Goal: Find specific page/section: Find specific page/section

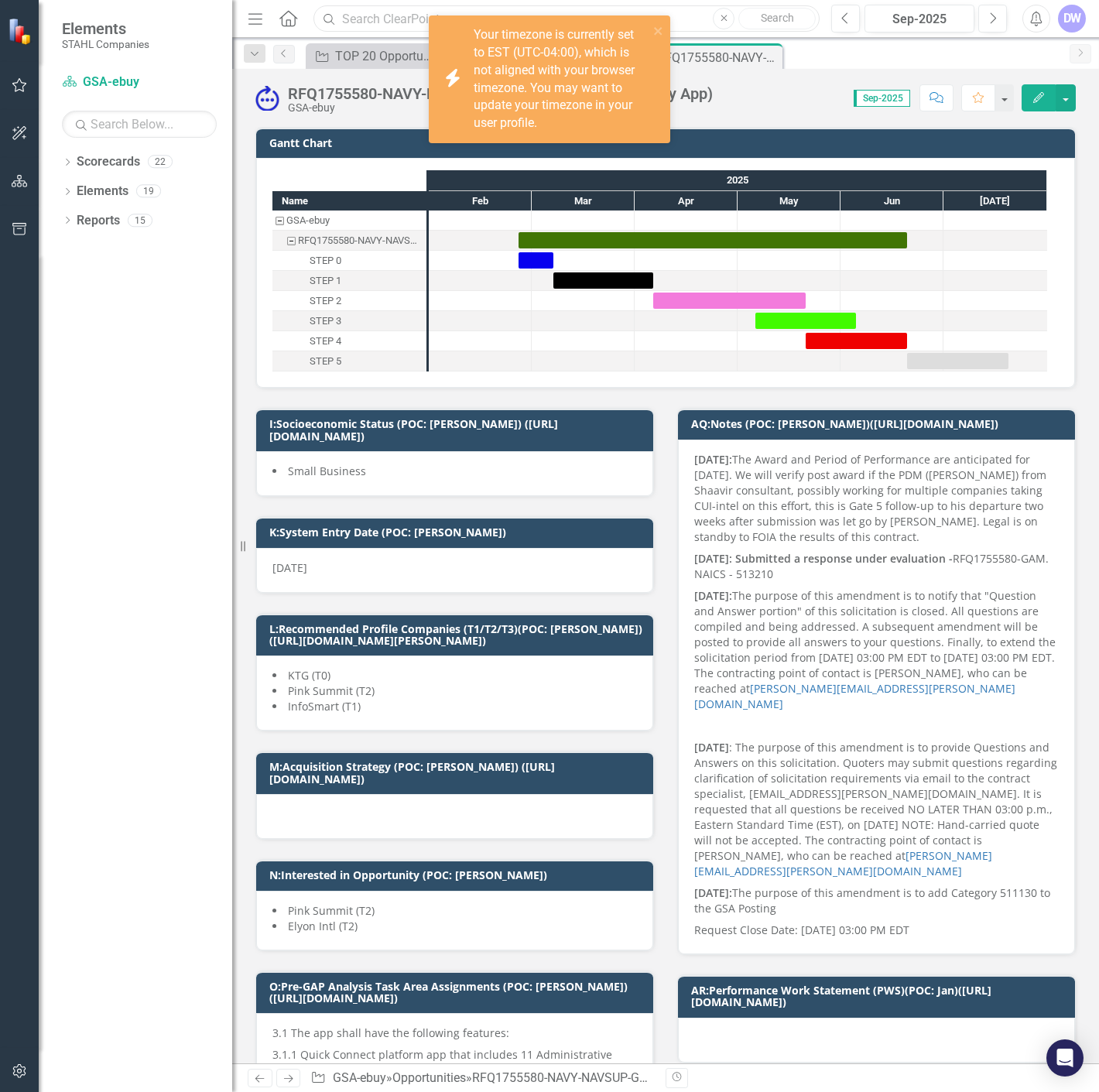
click at [391, 24] on input "text" at bounding box center [567, 19] width 506 height 27
paste input "IT INFRASTRUCTURE SUPPORT SERVICES"
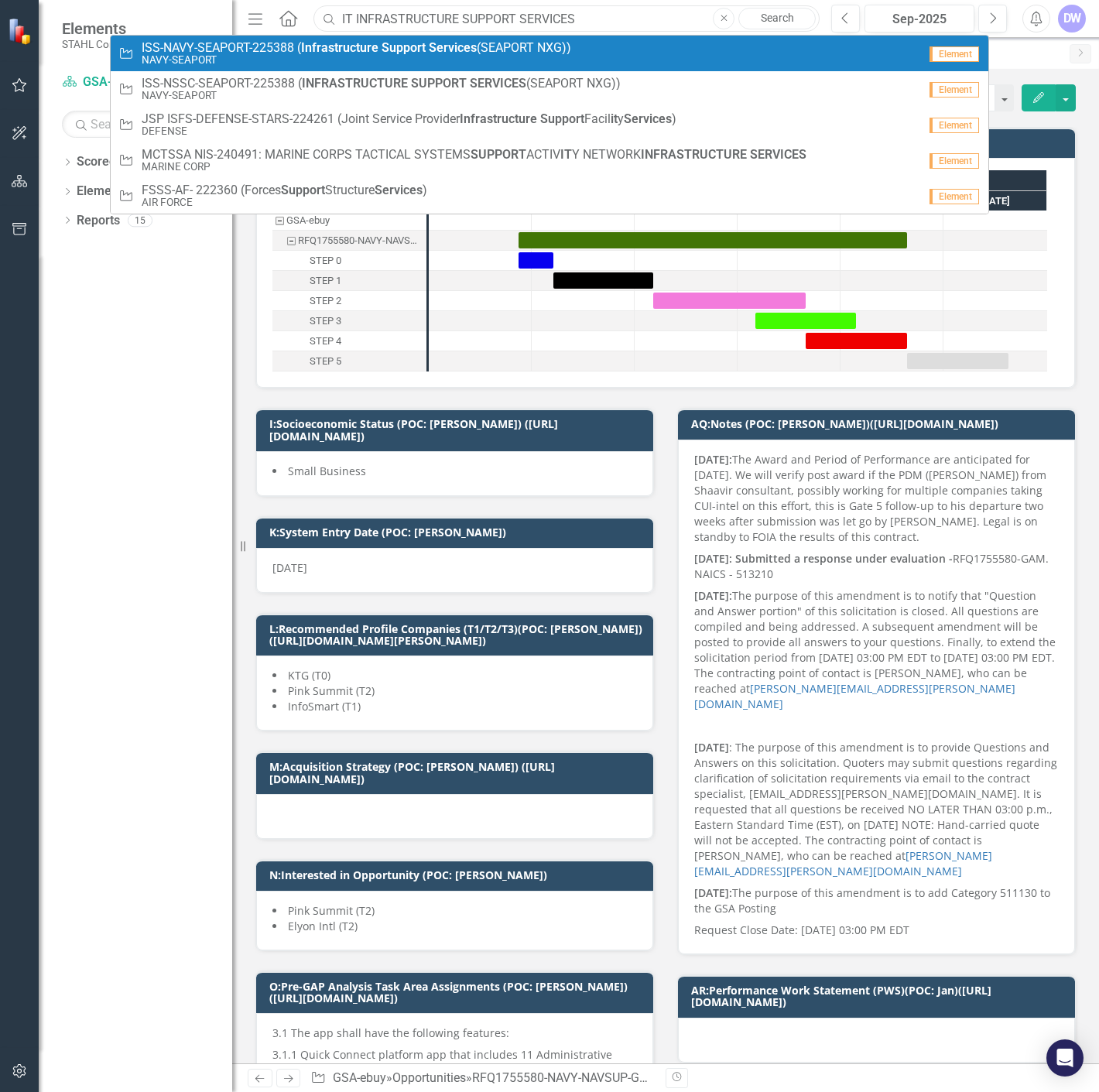
type input "IT INFRASTRUCTURE SUPPORT SERVICES"
click at [288, 51] on span "ISS-NAVY-SEAPORT-225388 ( Infrastructure Support Services (SEAPORT NXG))" at bounding box center [356, 48] width 430 height 14
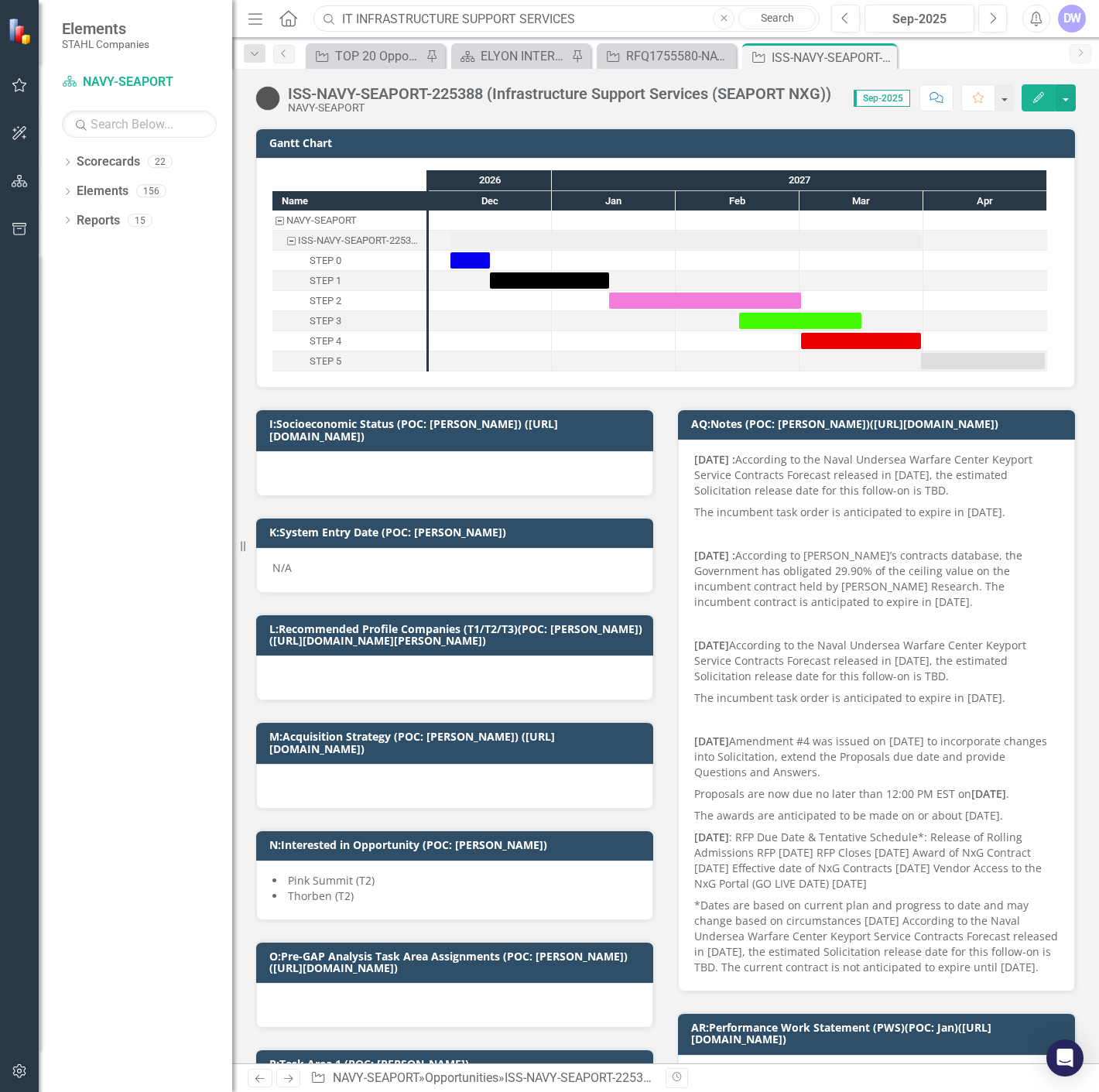
click at [639, 21] on input "IT INFRASTRUCTURE SUPPORT SERVICES" at bounding box center [567, 19] width 506 height 27
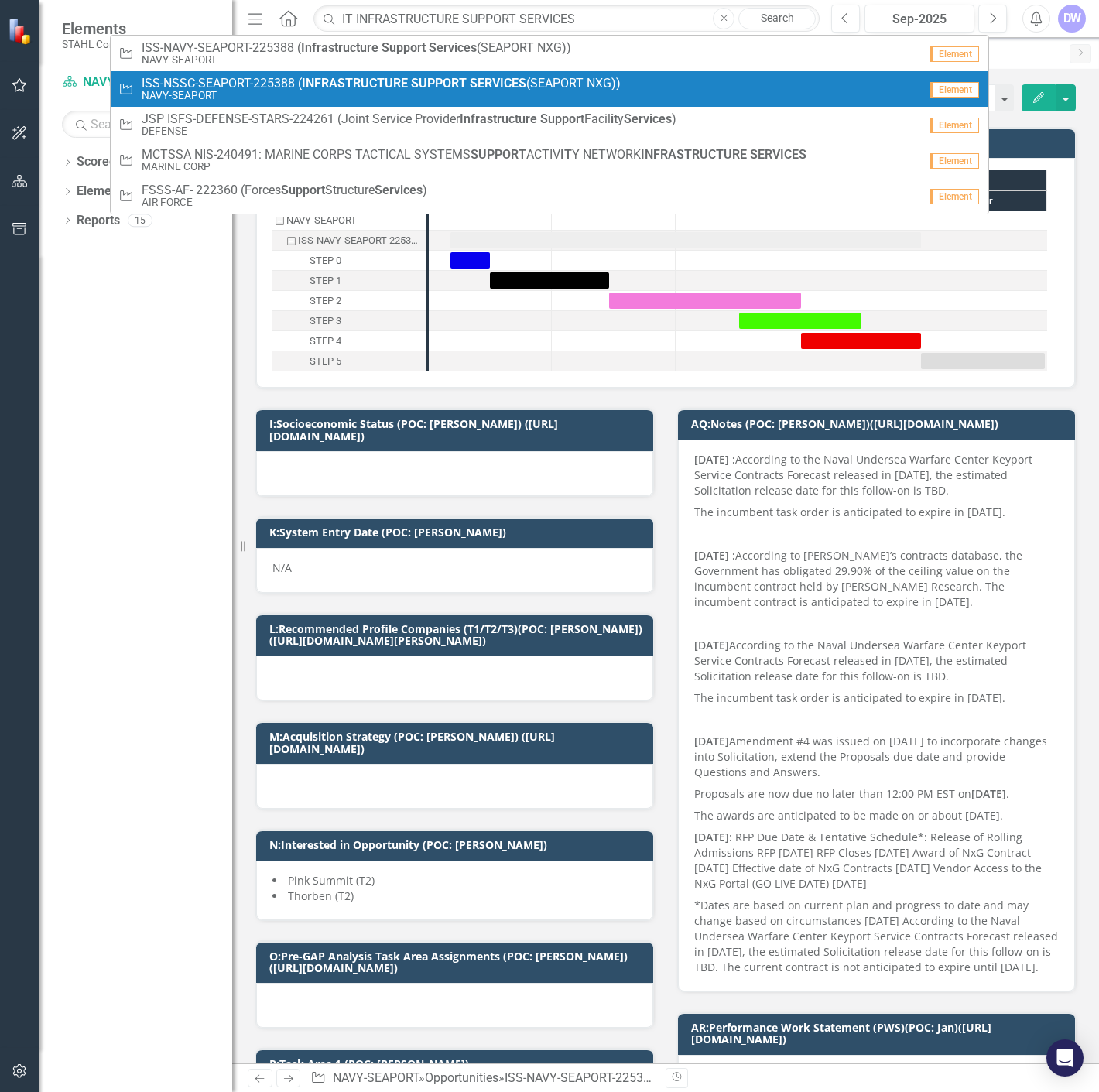
click at [591, 86] on span "ISS-NSSC-SEAPORT-225388 ( INFRASTRUCTURE SUPPORT SERVICES (SEAPORT NXG))" at bounding box center [381, 84] width 479 height 14
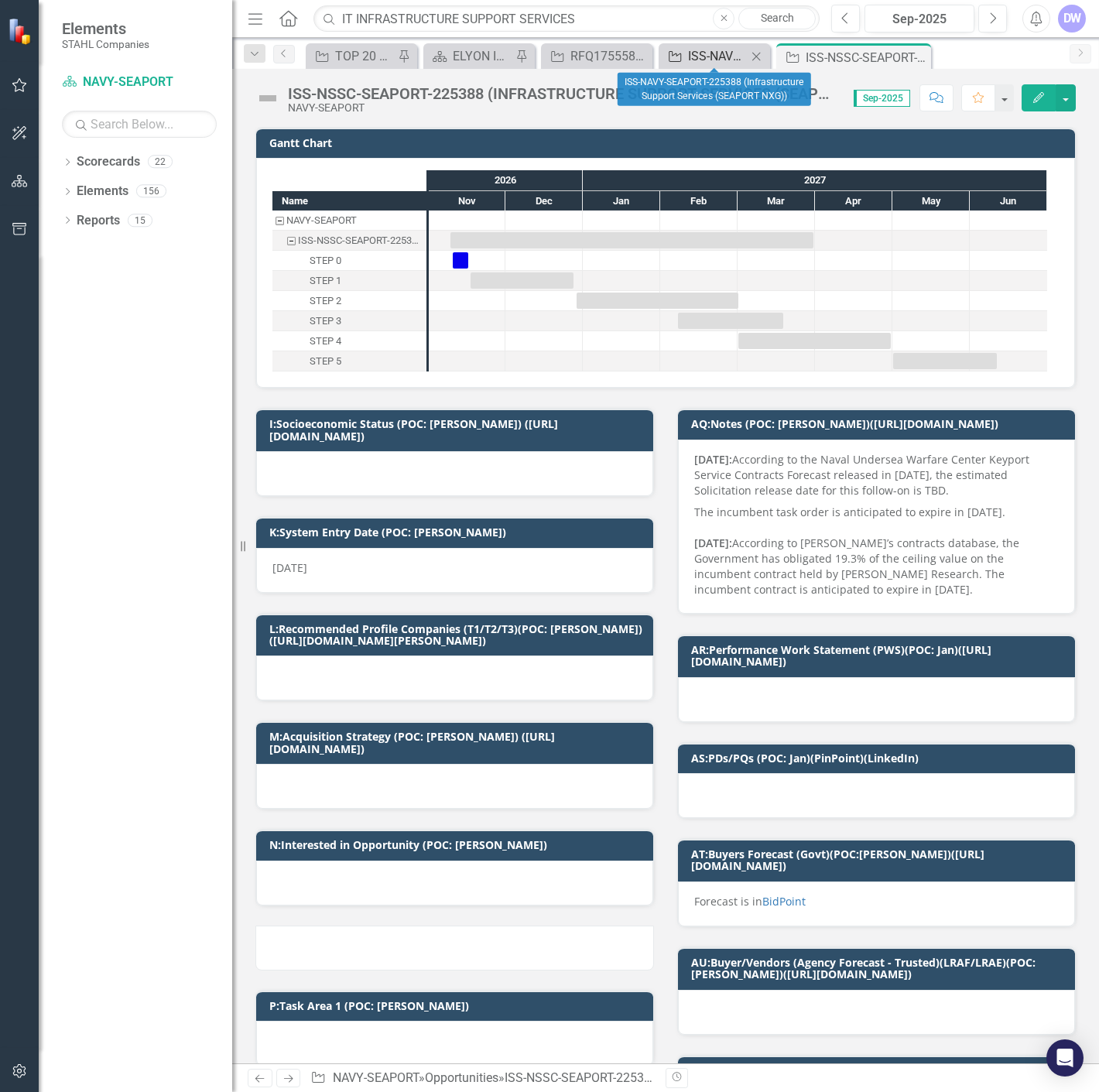
click at [708, 56] on div "ISS-NAVY-SEAPORT-225388 (Infrastructure Support Services (SEAPORT NXG))" at bounding box center [717, 56] width 59 height 20
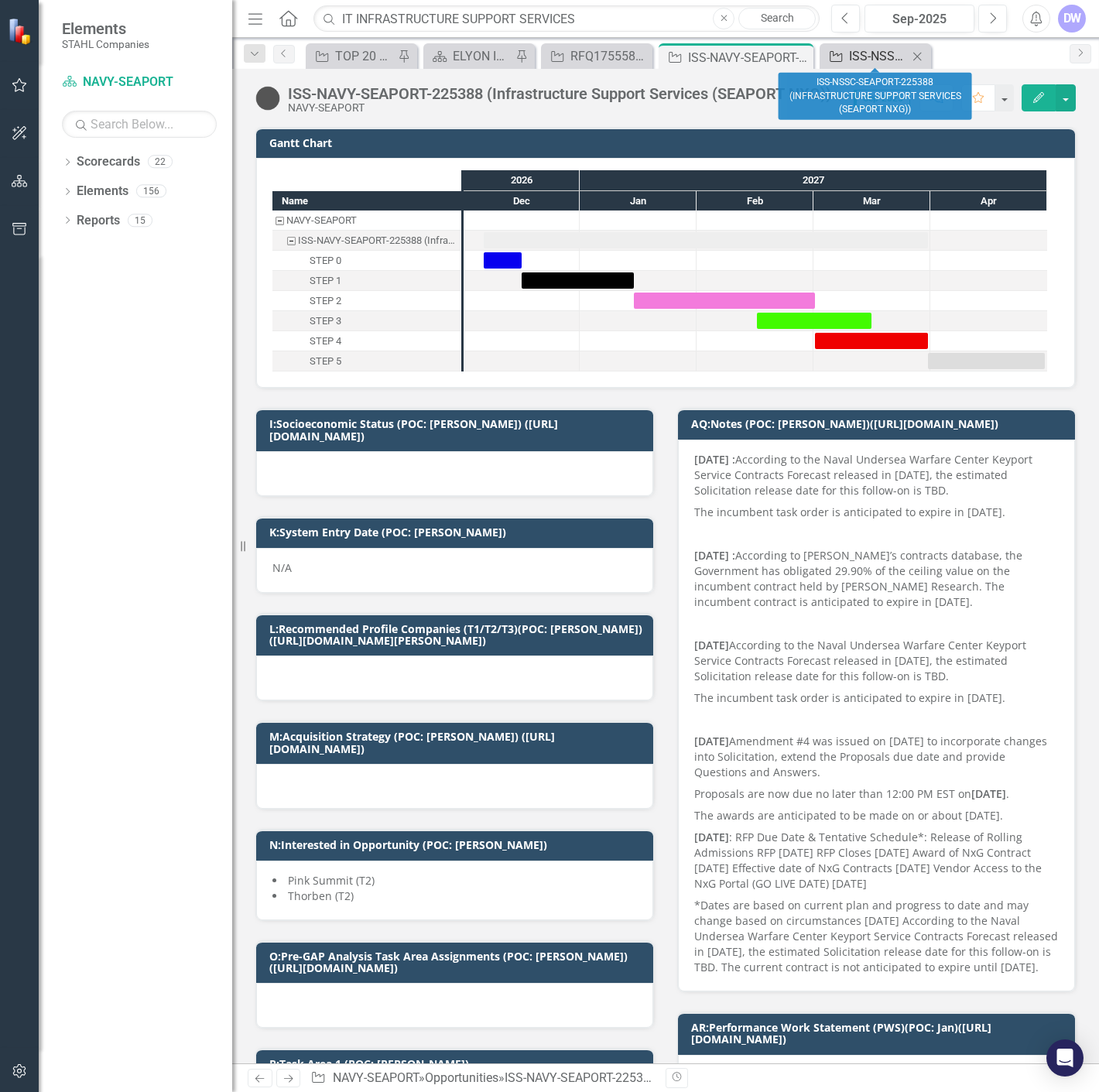
click at [876, 53] on div "ISS-NSSC-SEAPORT-225388 (INFRASTRUCTURE SUPPORT SERVICES (SEAPORT NXG))" at bounding box center [879, 56] width 59 height 20
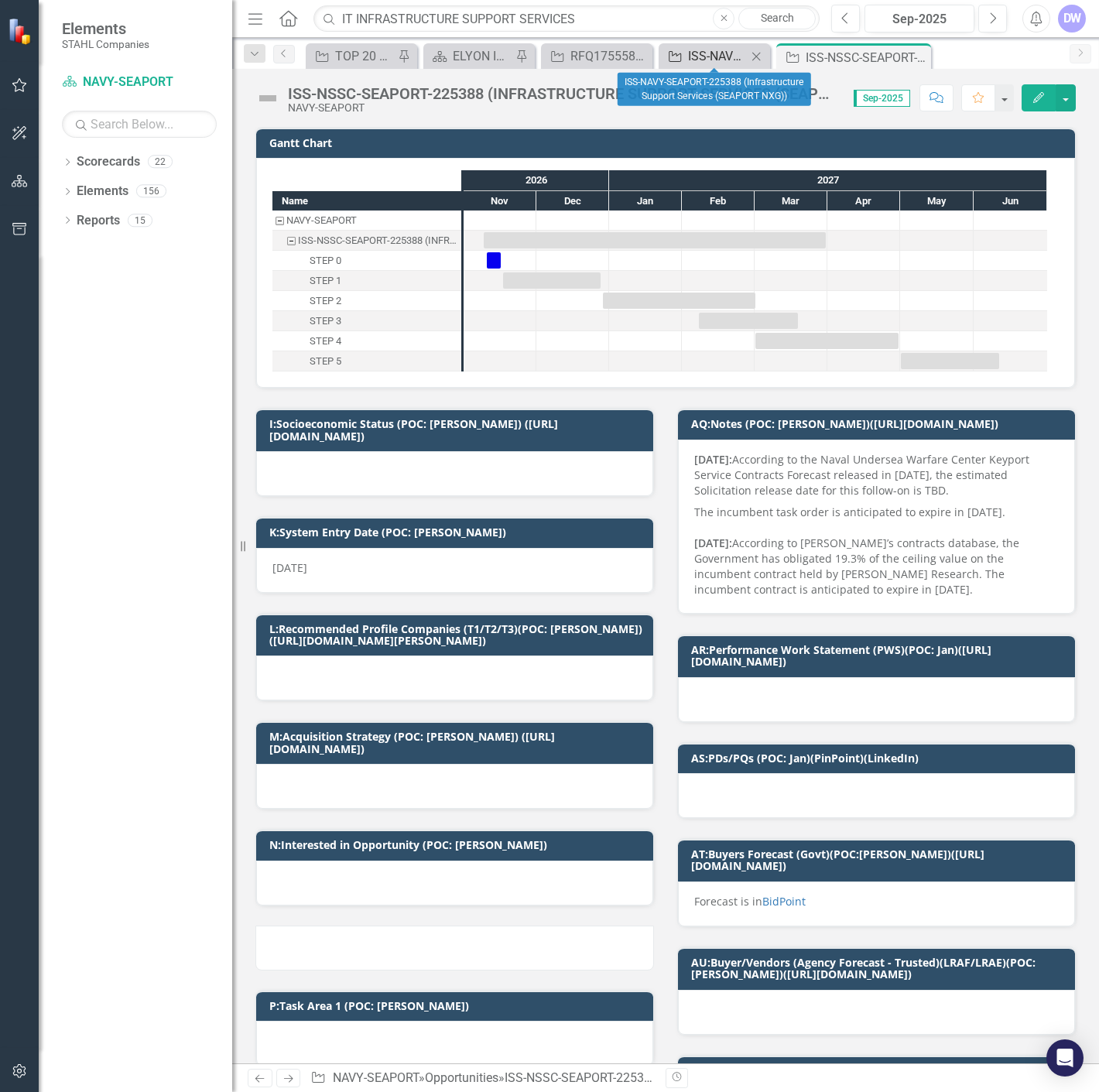
click at [710, 57] on div "ISS-NAVY-SEAPORT-225388 (Infrastructure Support Services (SEAPORT NXG))" at bounding box center [717, 56] width 59 height 20
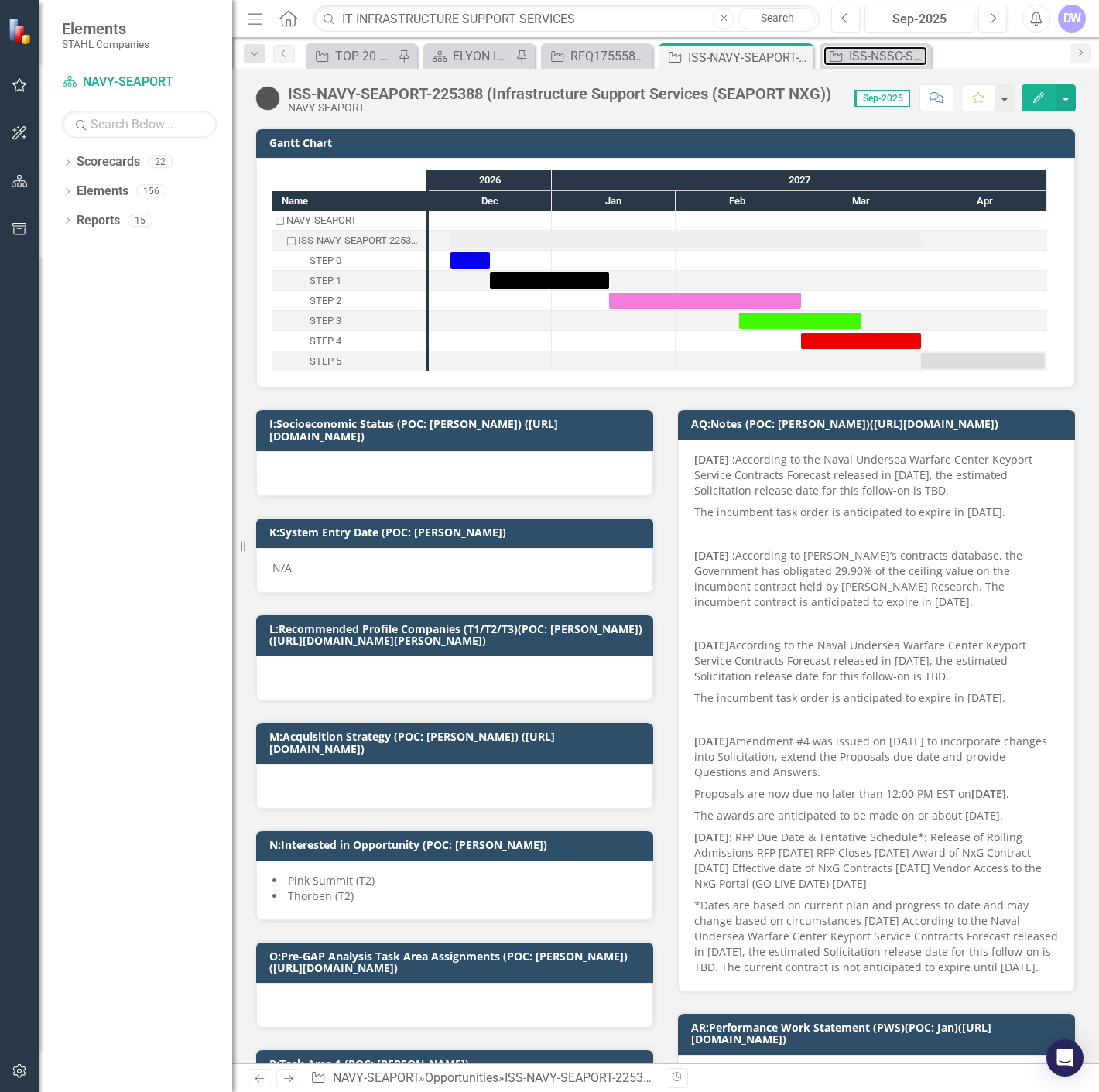
click at [834, 59] on icon "Opportunity" at bounding box center [836, 56] width 15 height 12
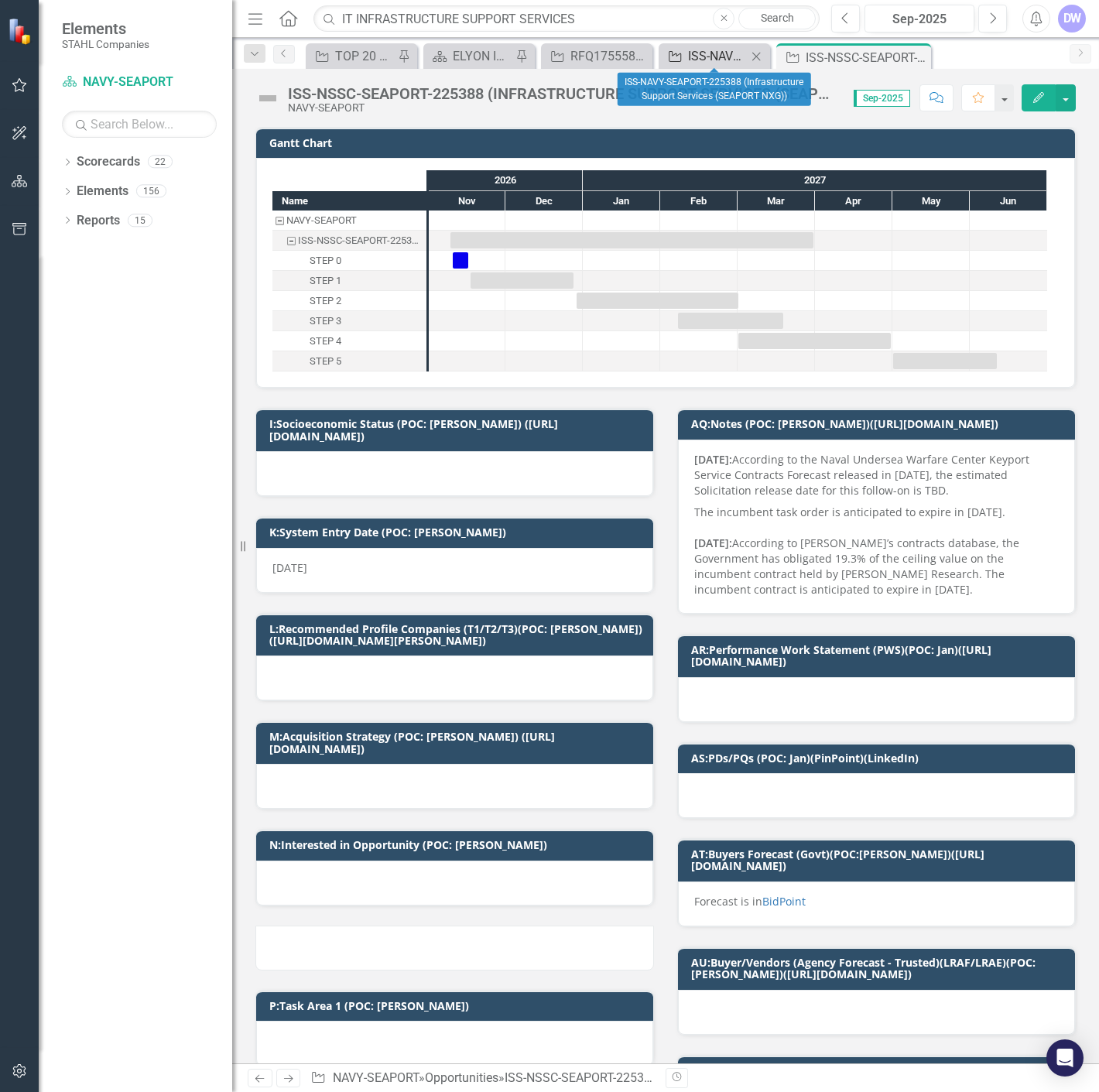
click at [721, 56] on div "ISS-NAVY-SEAPORT-225388 (Infrastructure Support Services (SEAPORT NXG))" at bounding box center [717, 56] width 59 height 20
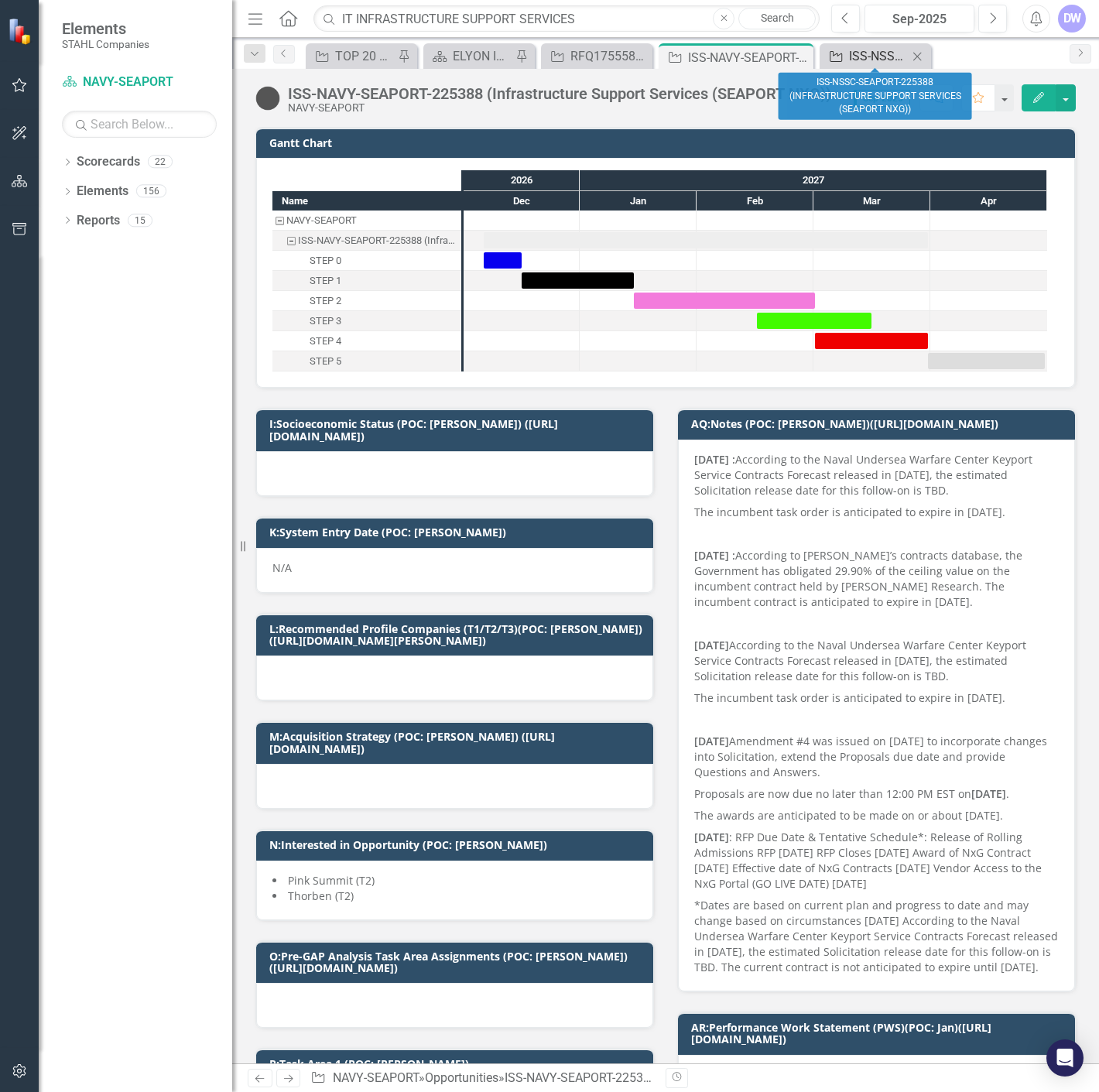
click at [885, 56] on div "ISS-NSSC-SEAPORT-225388 (INFRASTRUCTURE SUPPORT SERVICES (SEAPORT NXG))" at bounding box center [879, 56] width 59 height 20
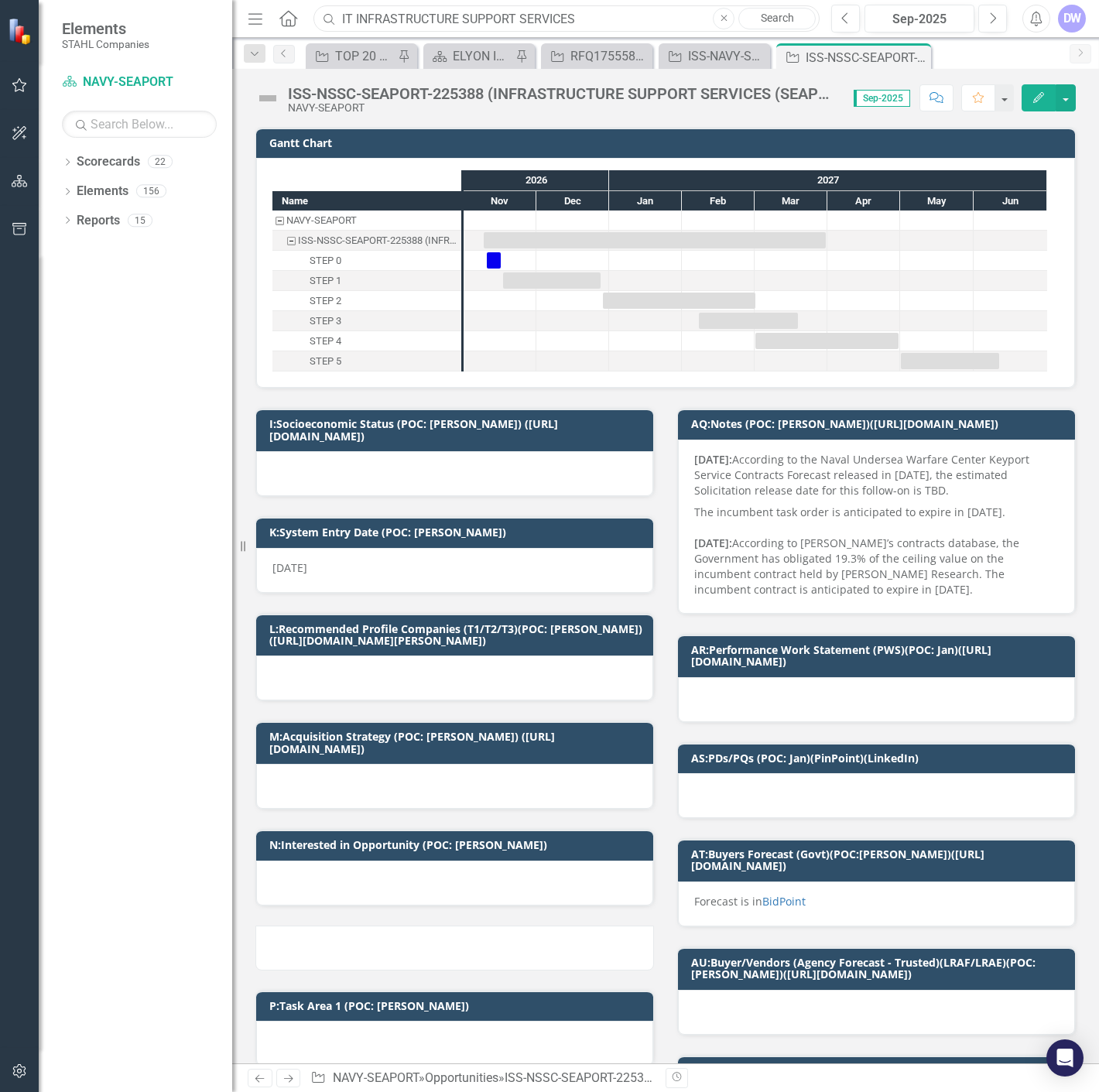
click at [670, 18] on input "IT INFRASTRUCTURE SUPPORT SERVICES" at bounding box center [567, 19] width 506 height 27
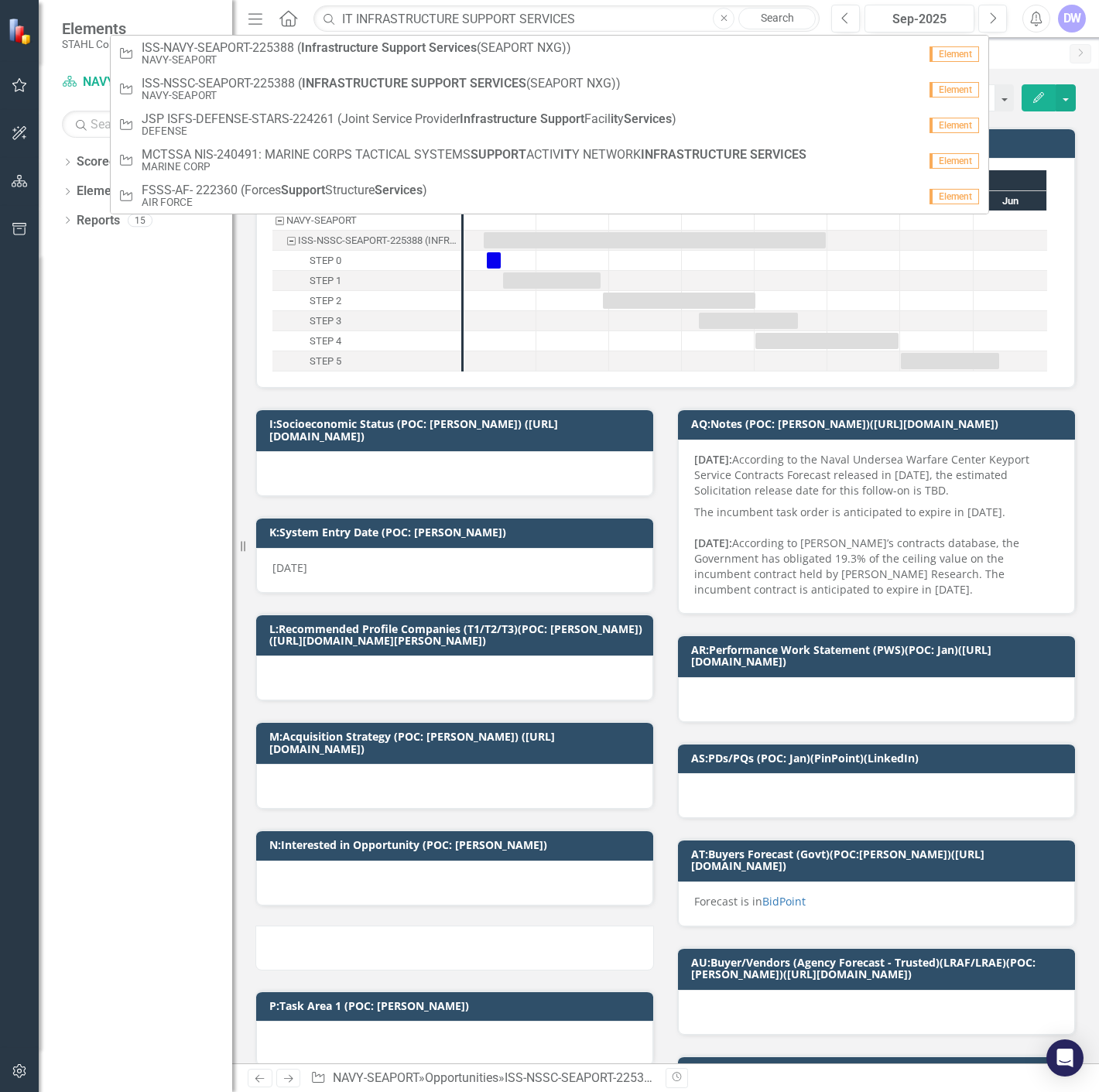
click at [125, 397] on div "Dropdown Scorecards 22 Dropdown [PERSON_NAME] Companies Dropdown ARMY ITES-3s D…" at bounding box center [135, 620] width 193 height 942
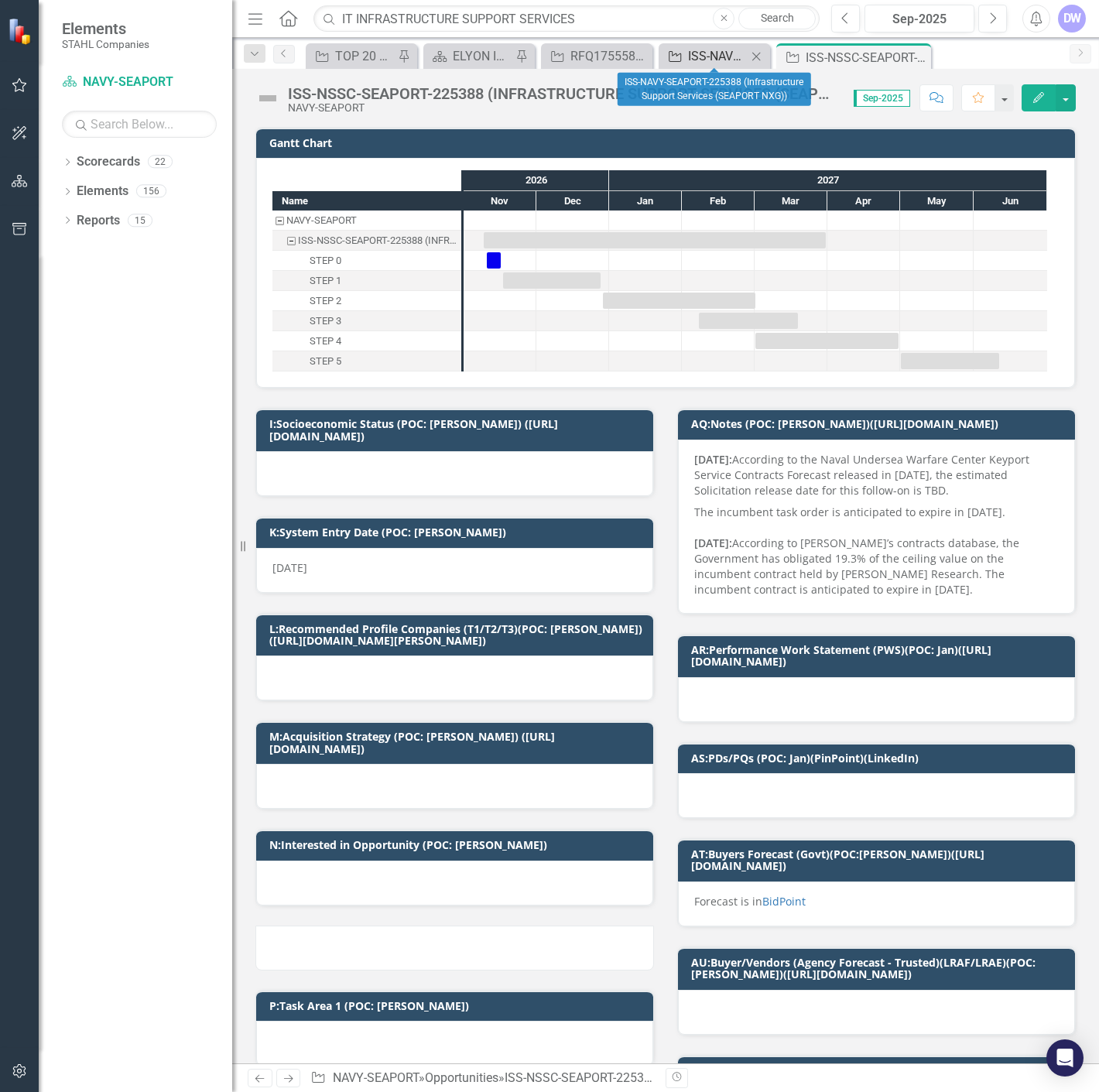
click at [722, 61] on div "ISS-NAVY-SEAPORT-225388 (Infrastructure Support Services (SEAPORT NXG))" at bounding box center [717, 56] width 59 height 20
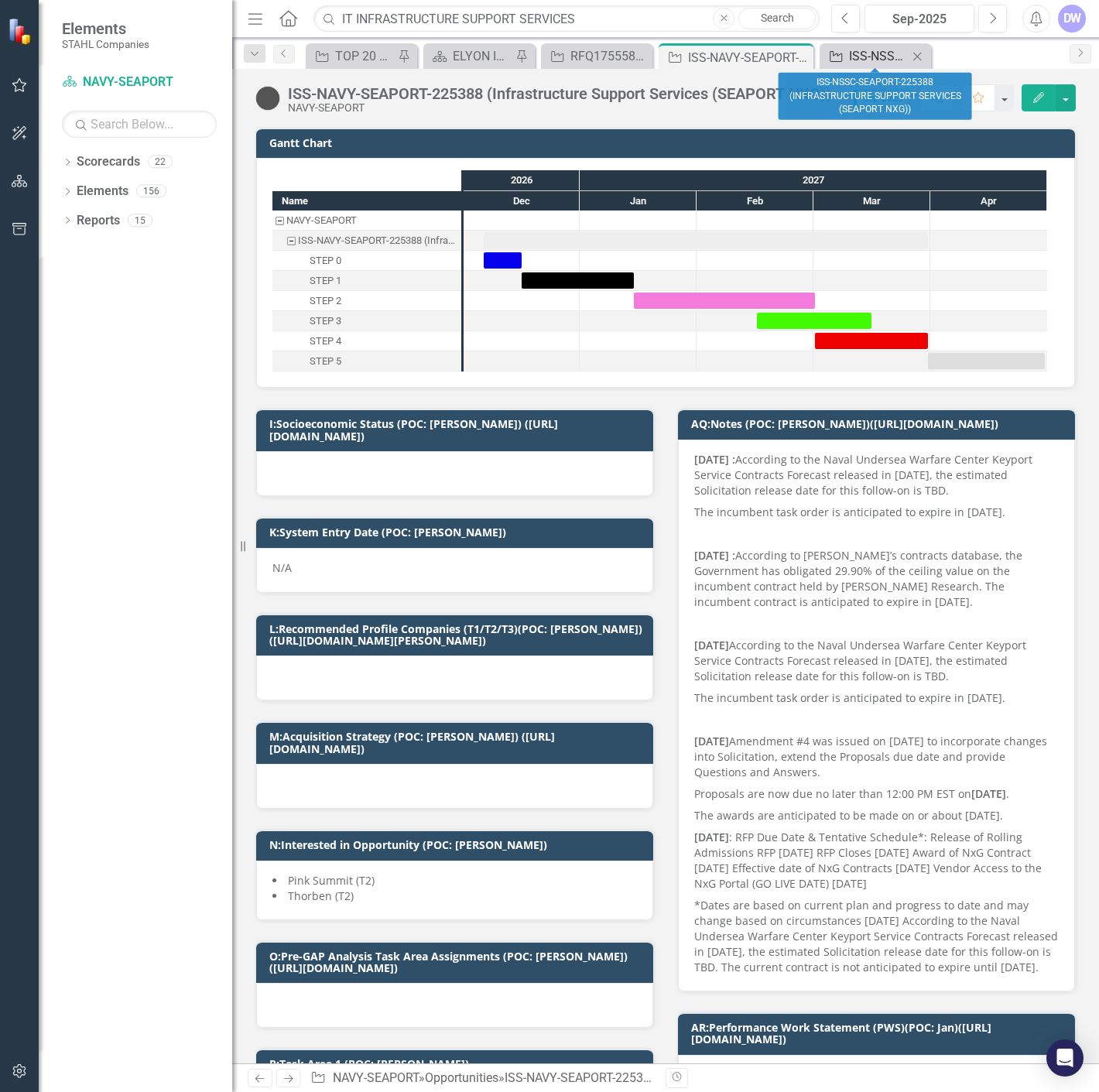
click at [858, 55] on div "ISS-NSSC-SEAPORT-225388 (INFRASTRUCTURE SUPPORT SERVICES (SEAPORT NXG))" at bounding box center [879, 56] width 59 height 20
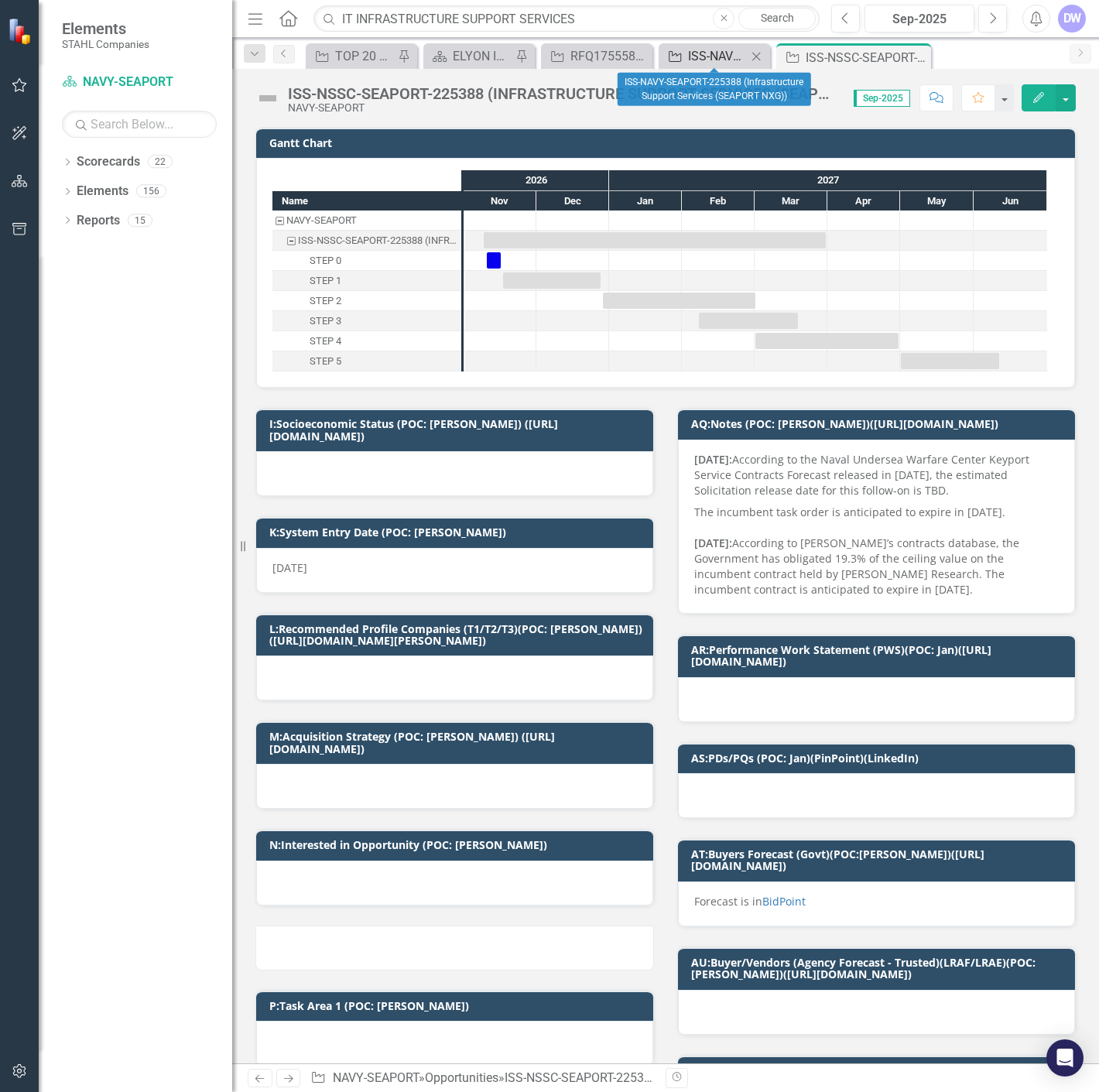
click at [709, 52] on div "ISS-NAVY-SEAPORT-225388 (Infrastructure Support Services (SEAPORT NXG))" at bounding box center [717, 56] width 59 height 20
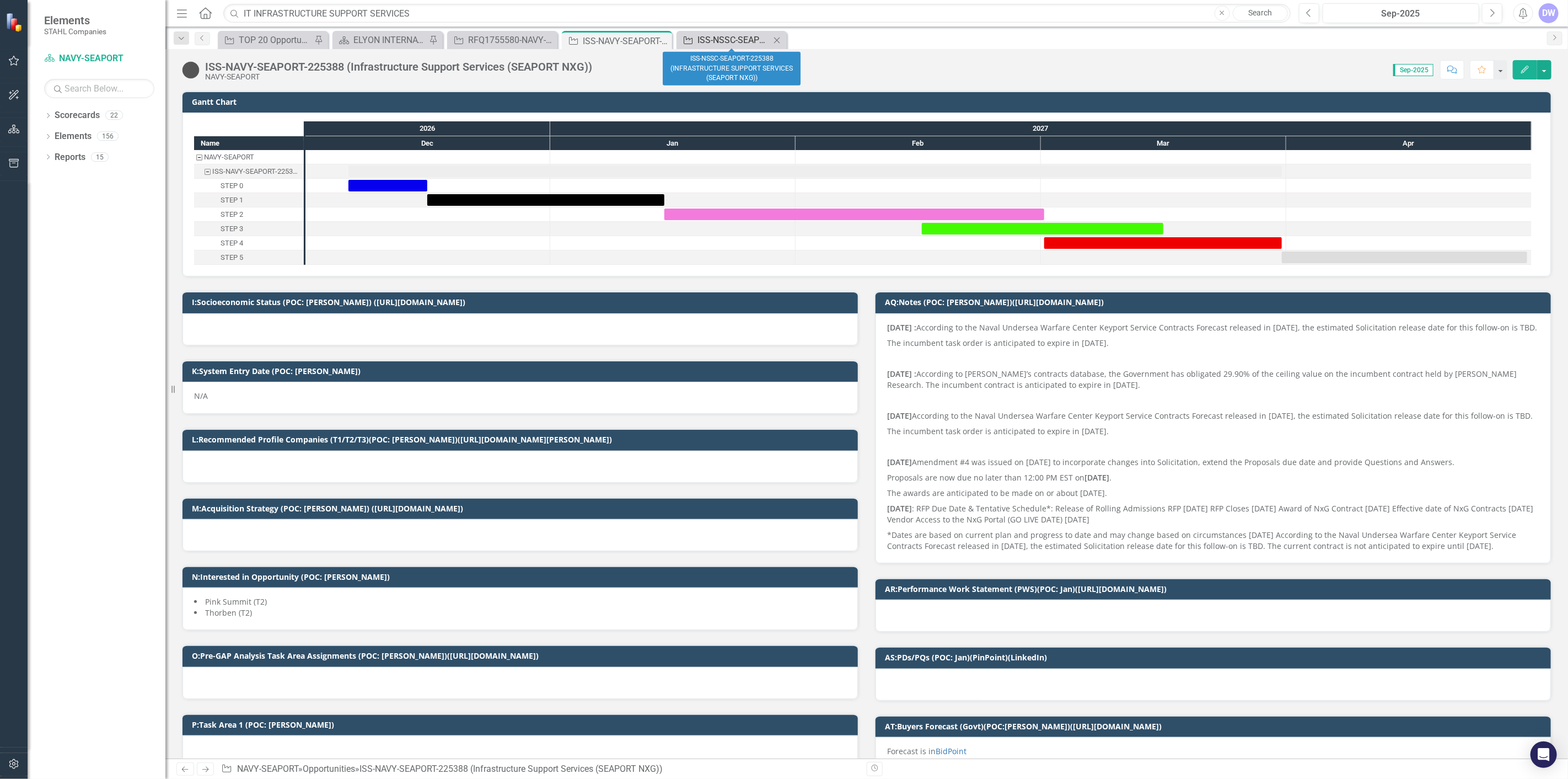
click at [725, 39] on div "ISS-NSSC-SEAPORT-225388 (INFRASTRUCTURE SUPPORT SERVICES (SEAPORT NXG))" at bounding box center [734, 40] width 73 height 14
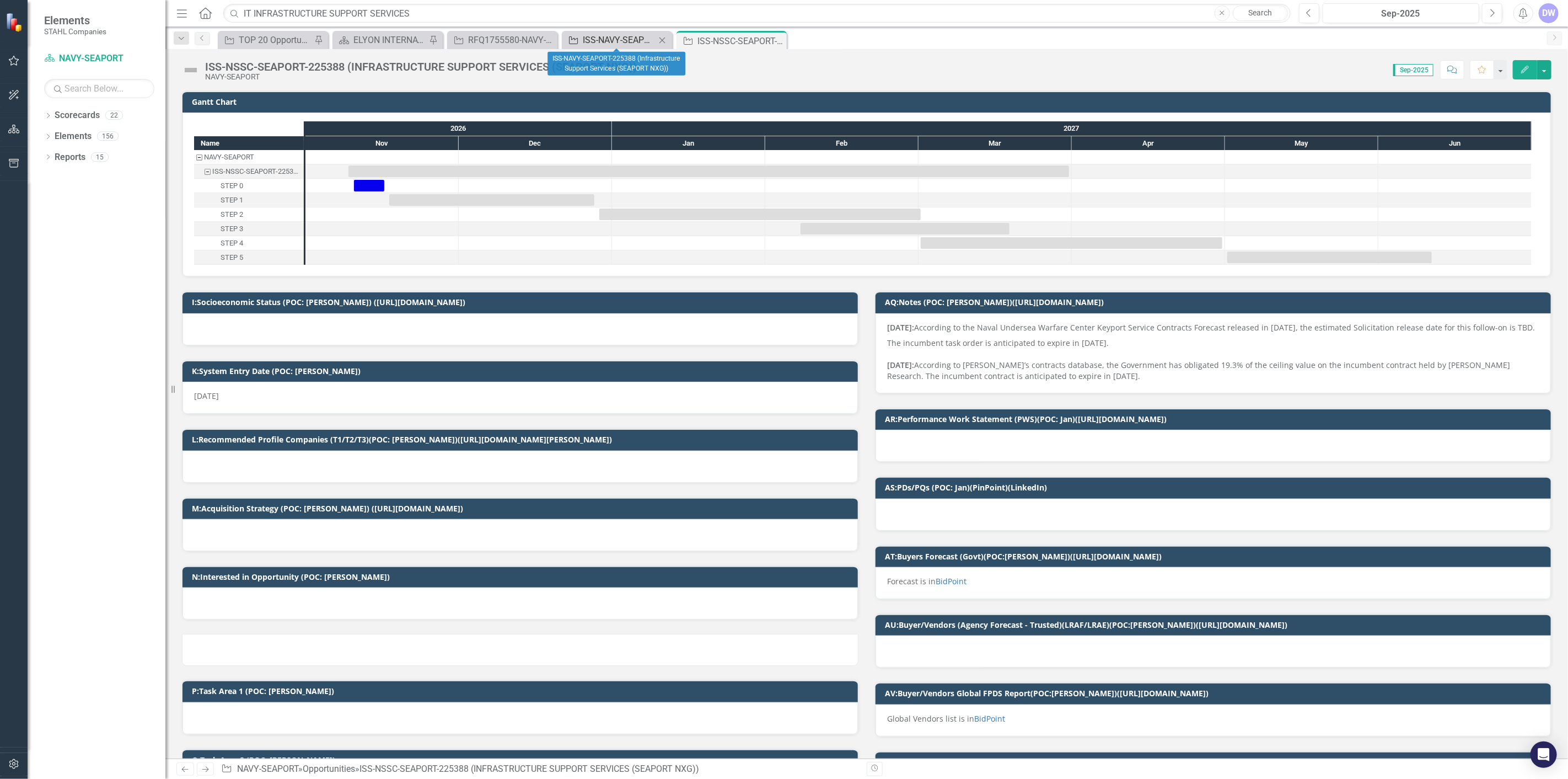
click at [598, 40] on div "ISS-NAVY-SEAPORT-225388 (Infrastructure Support Services (SEAPORT NXG))" at bounding box center [619, 40] width 73 height 14
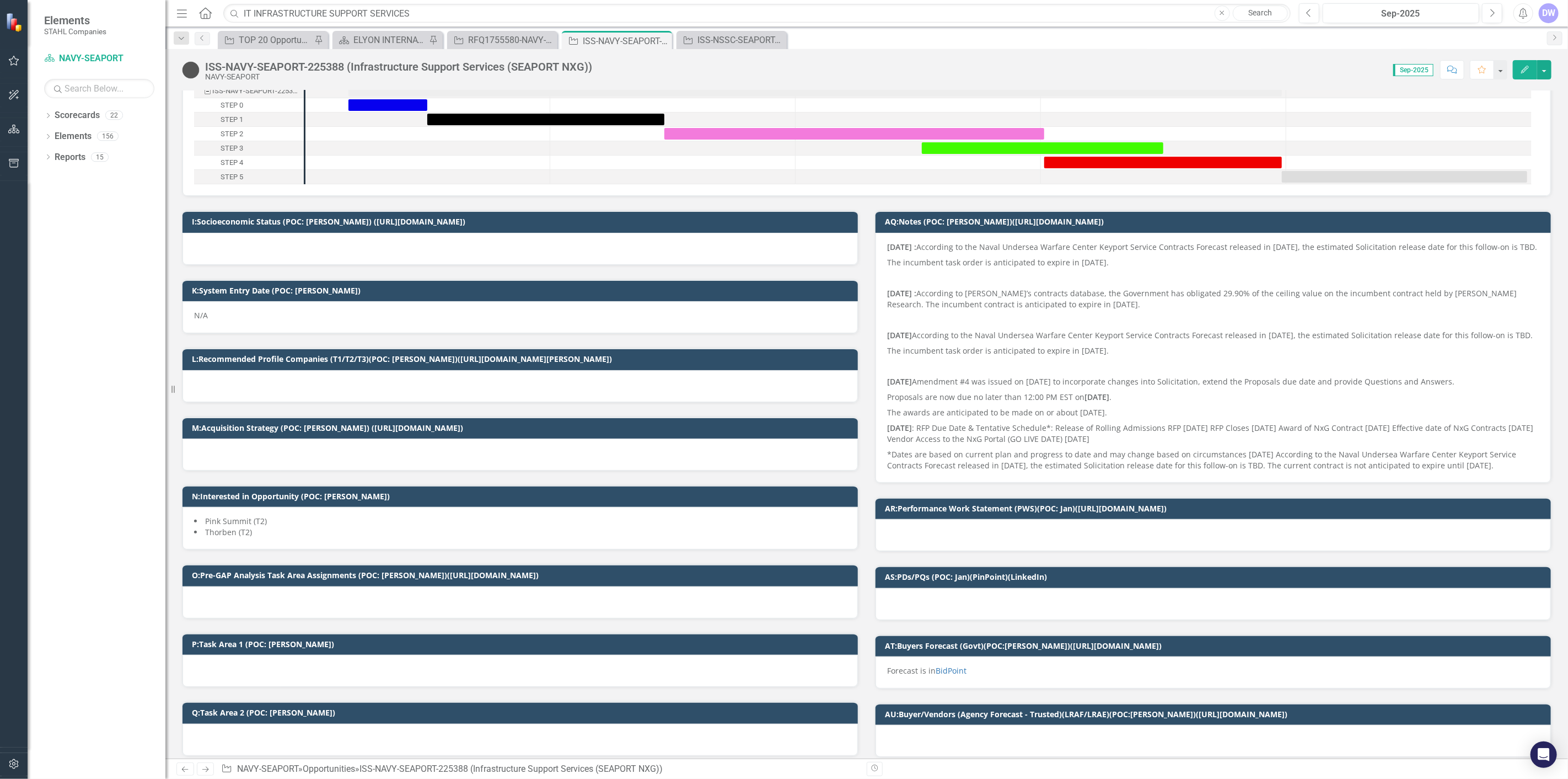
scroll to position [62, 0]
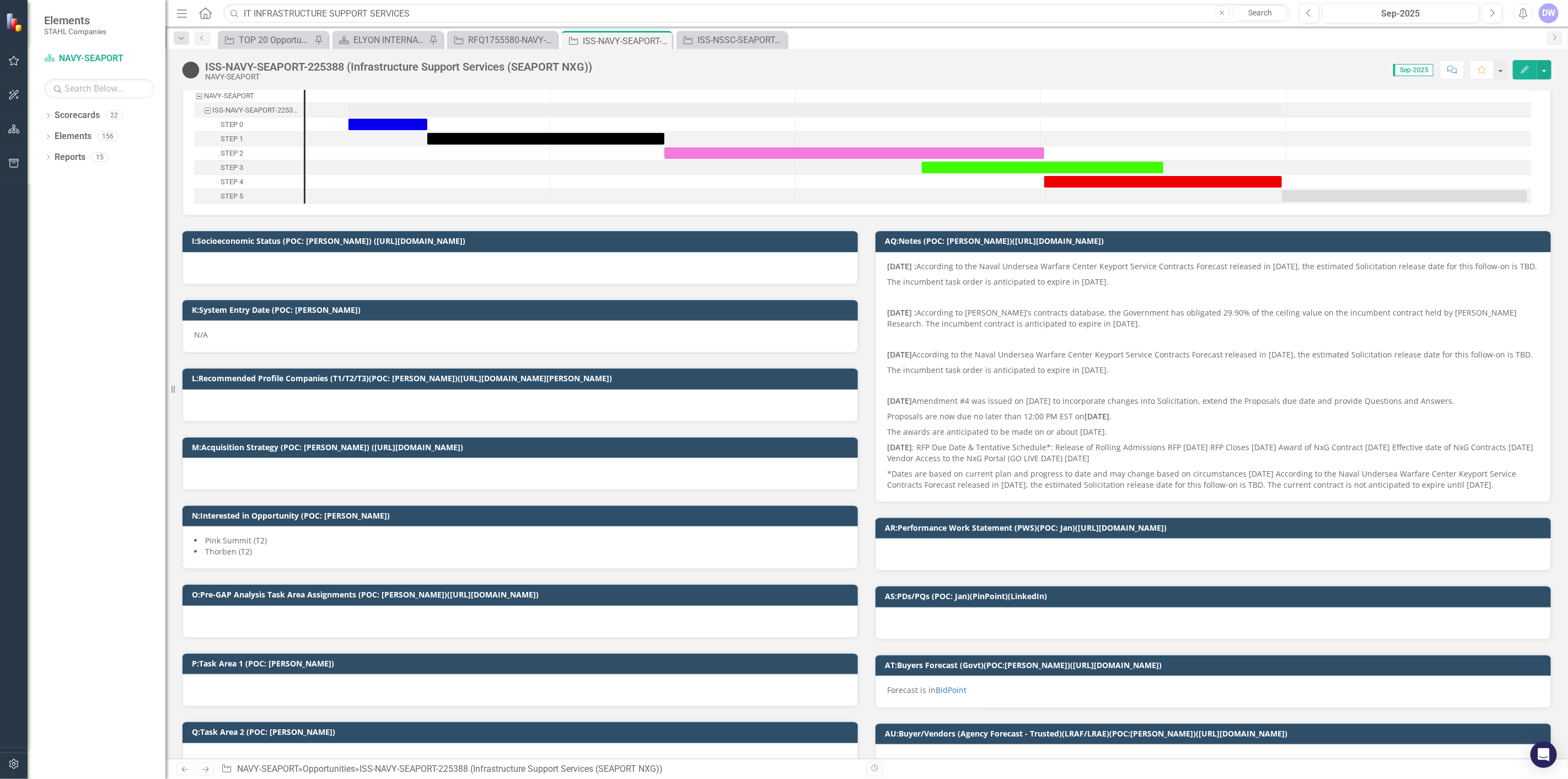
click at [782, 266] on p "[DATE] : According to the Naval Undersea Warfare Center Keyport Service Contrac…" at bounding box center [1213, 267] width 653 height 13
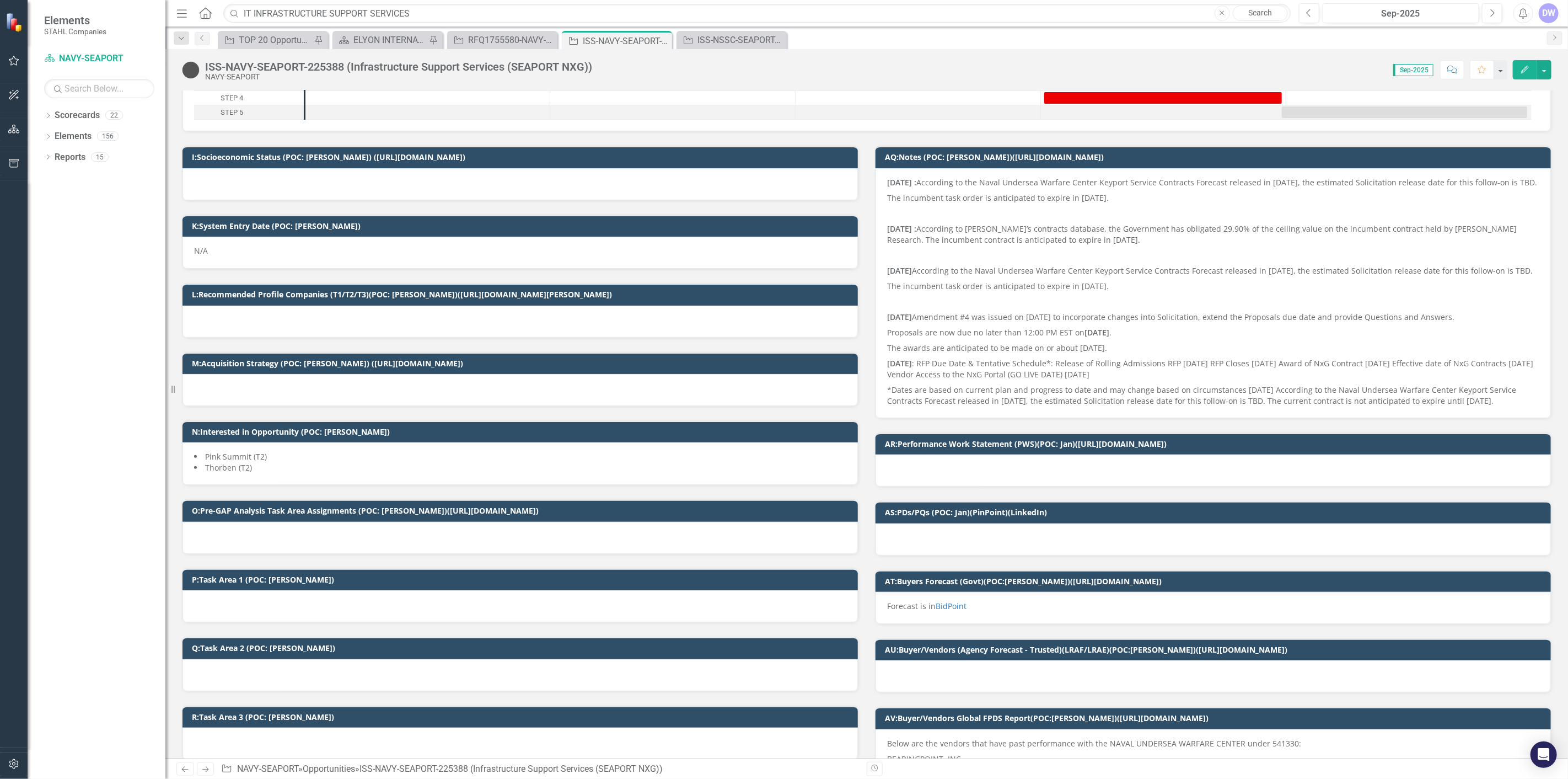
scroll to position [0, 0]
